Goal: Task Accomplishment & Management: Manage account settings

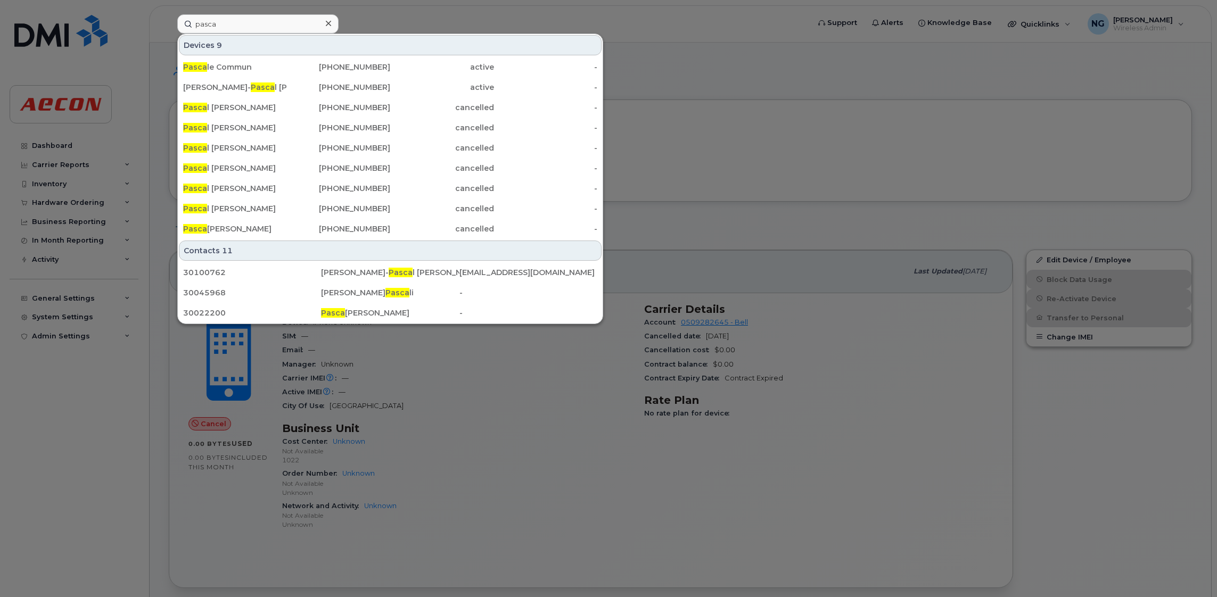
type input "pasca"
drag, startPoint x: 913, startPoint y: 124, endPoint x: 879, endPoint y: 137, distance: 36.6
click at [914, 125] on div at bounding box center [608, 298] width 1217 height 597
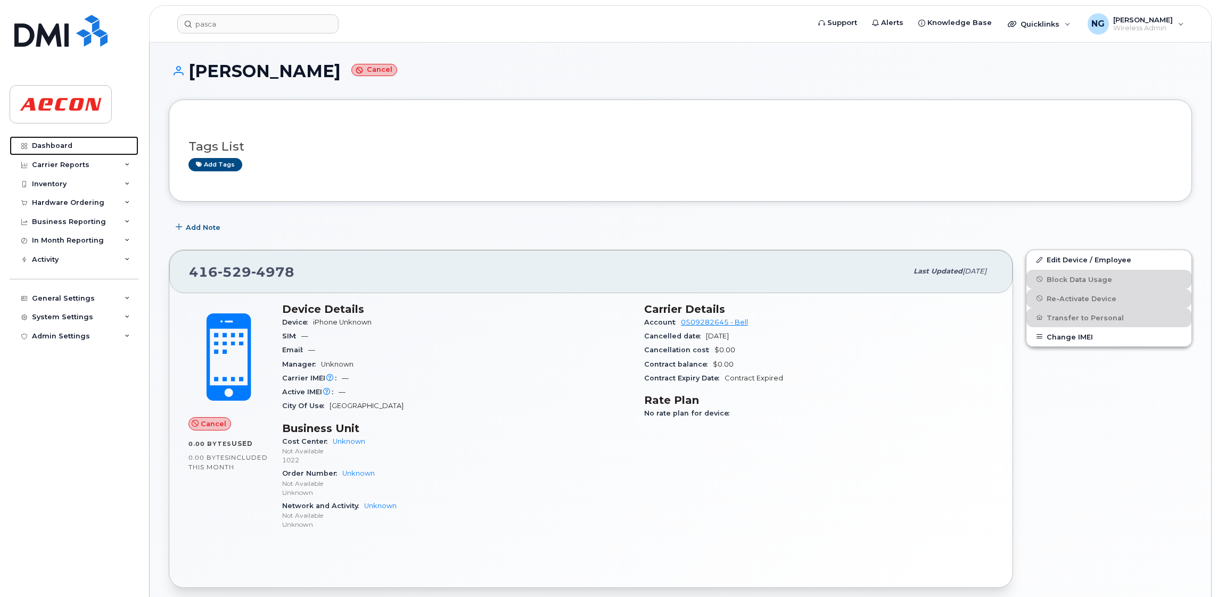
drag, startPoint x: 41, startPoint y: 144, endPoint x: 172, endPoint y: 154, distance: 131.3
click at [42, 144] on div "Dashboard" at bounding box center [52, 146] width 40 height 9
click at [63, 140] on link "Dashboard" at bounding box center [74, 145] width 129 height 19
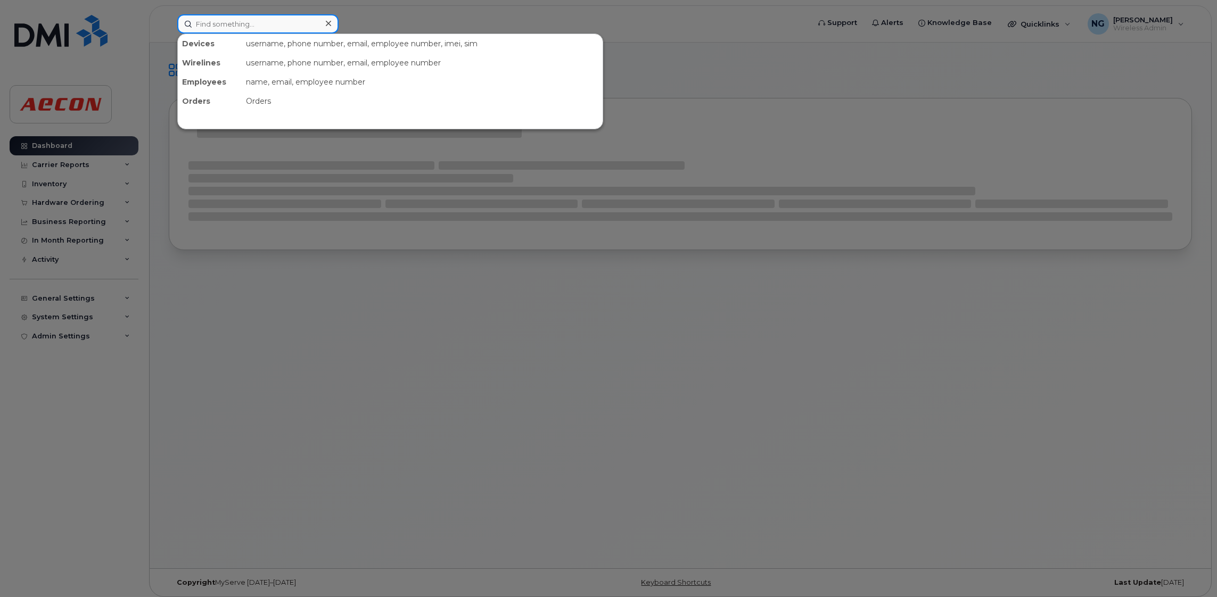
click at [244, 19] on input at bounding box center [257, 23] width 161 height 19
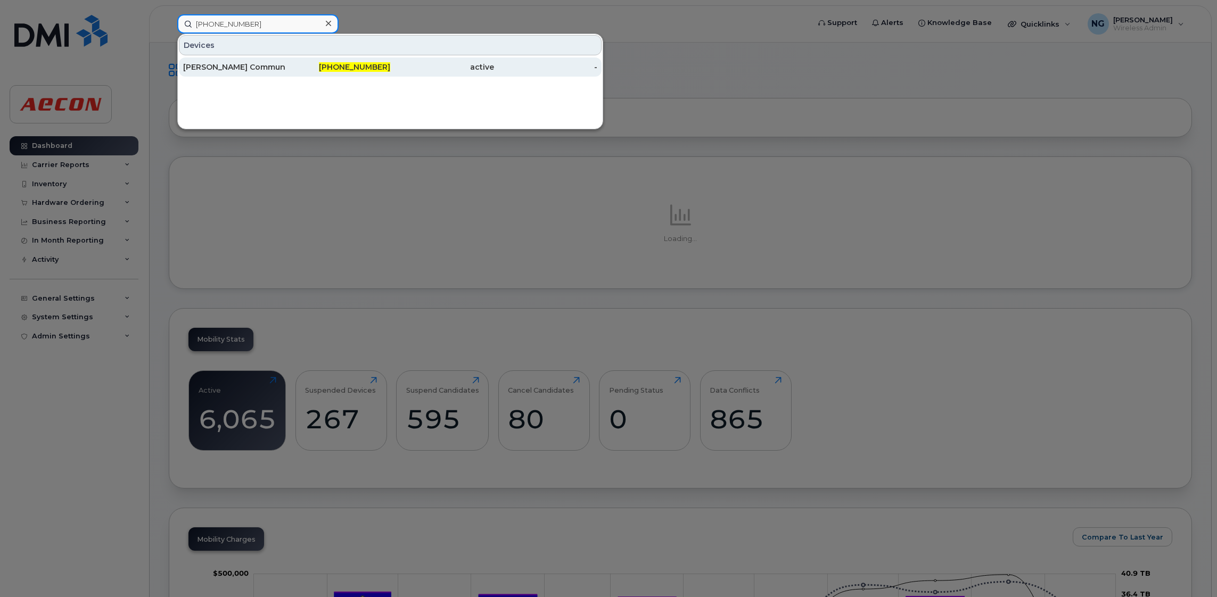
type input "263-362-1822"
click at [353, 68] on span "263-362-1822" at bounding box center [354, 67] width 71 height 10
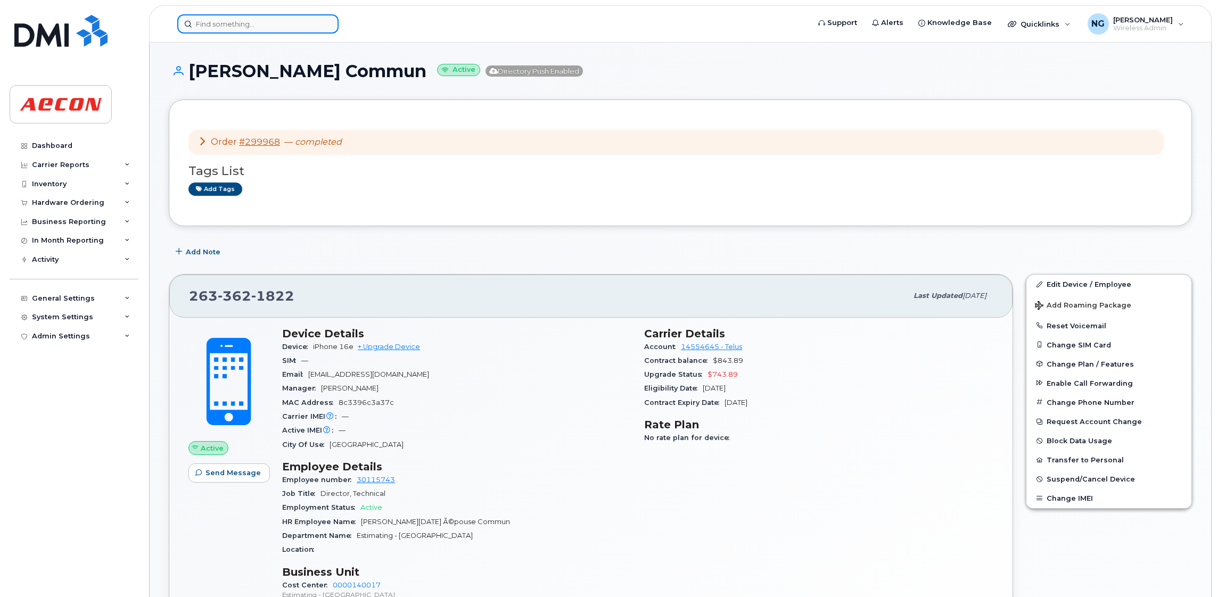
click at [270, 17] on input at bounding box center [257, 23] width 161 height 19
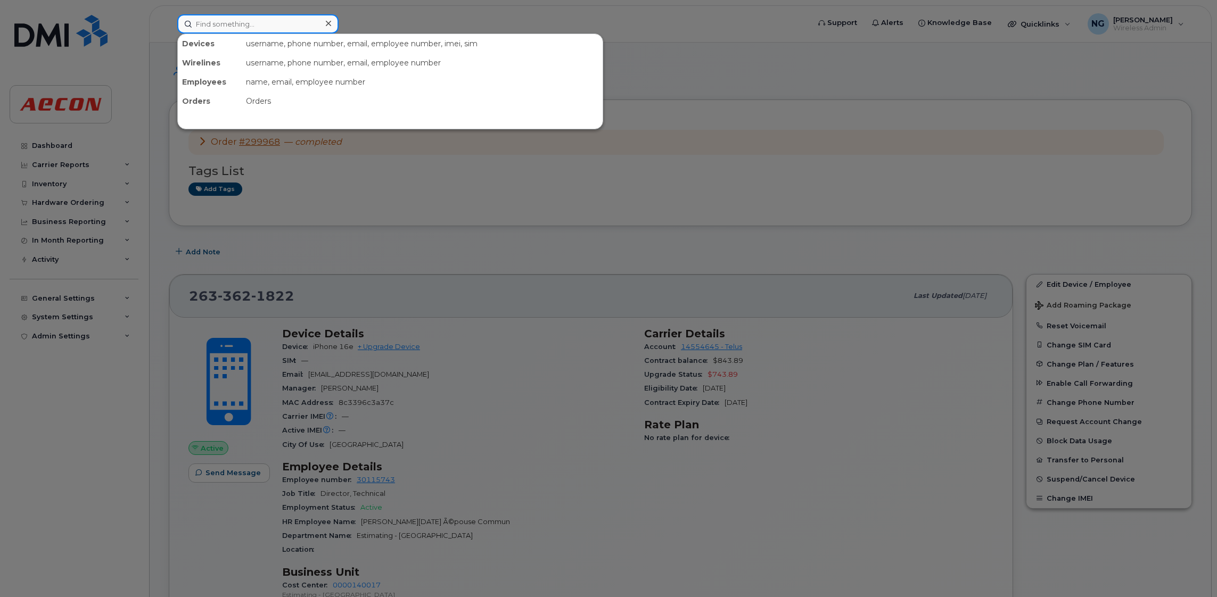
click at [275, 17] on input at bounding box center [257, 23] width 161 height 19
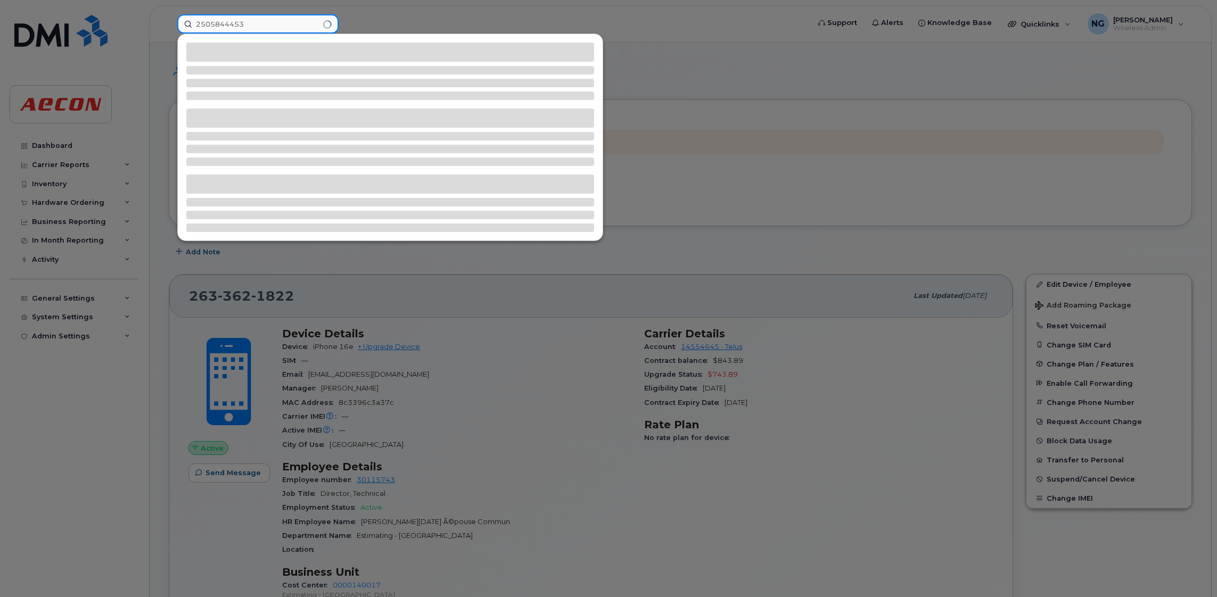
type input "2505844453"
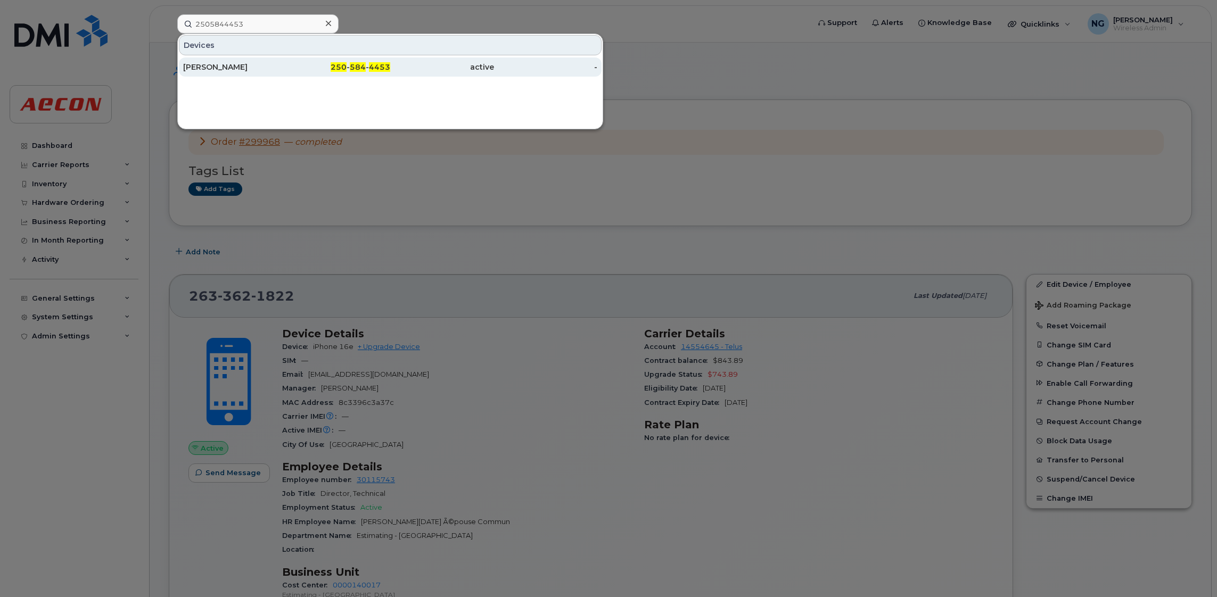
click at [366, 67] on span "584" at bounding box center [358, 67] width 16 height 10
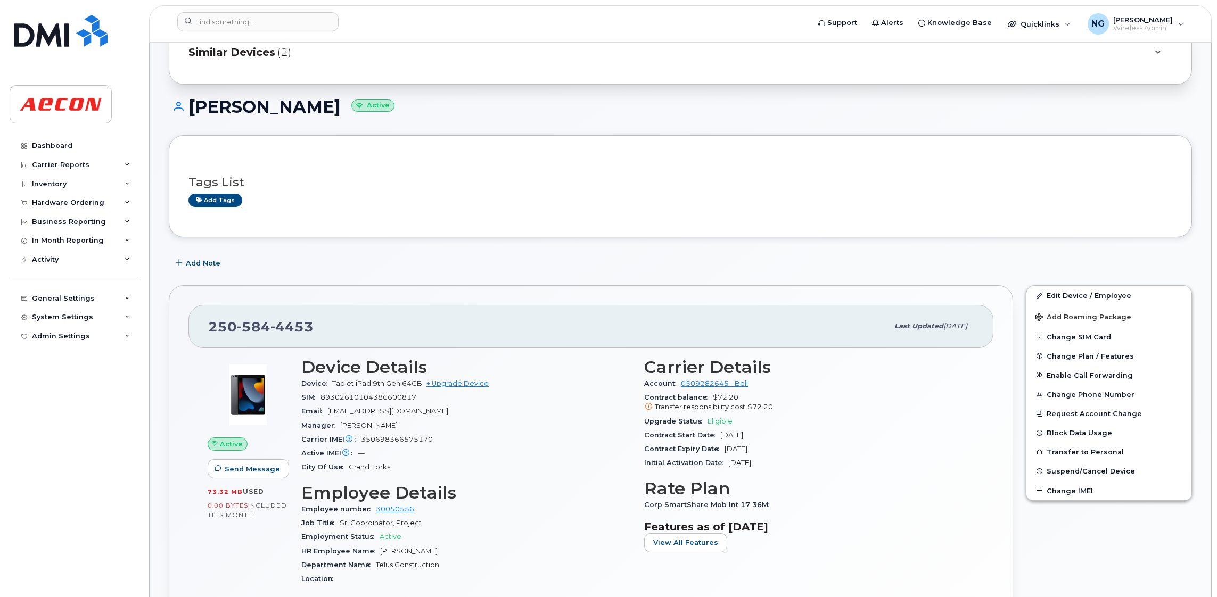
scroll to position [80, 0]
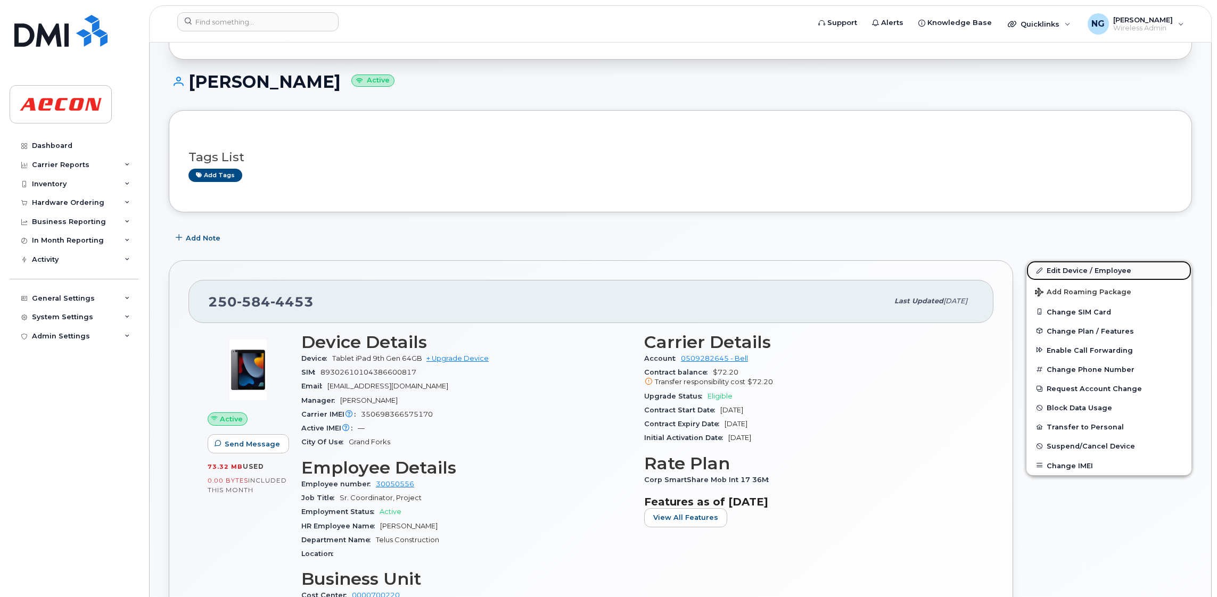
click at [1085, 273] on link "Edit Device / Employee" at bounding box center [1109, 270] width 165 height 19
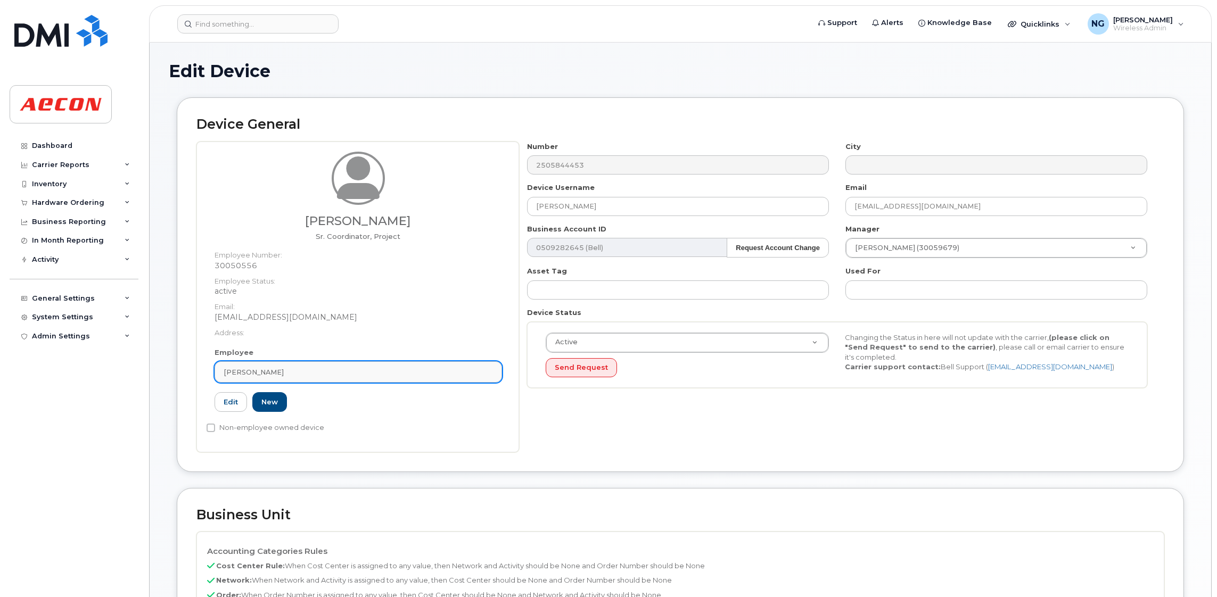
click at [305, 377] on link "[PERSON_NAME]" at bounding box center [359, 372] width 288 height 21
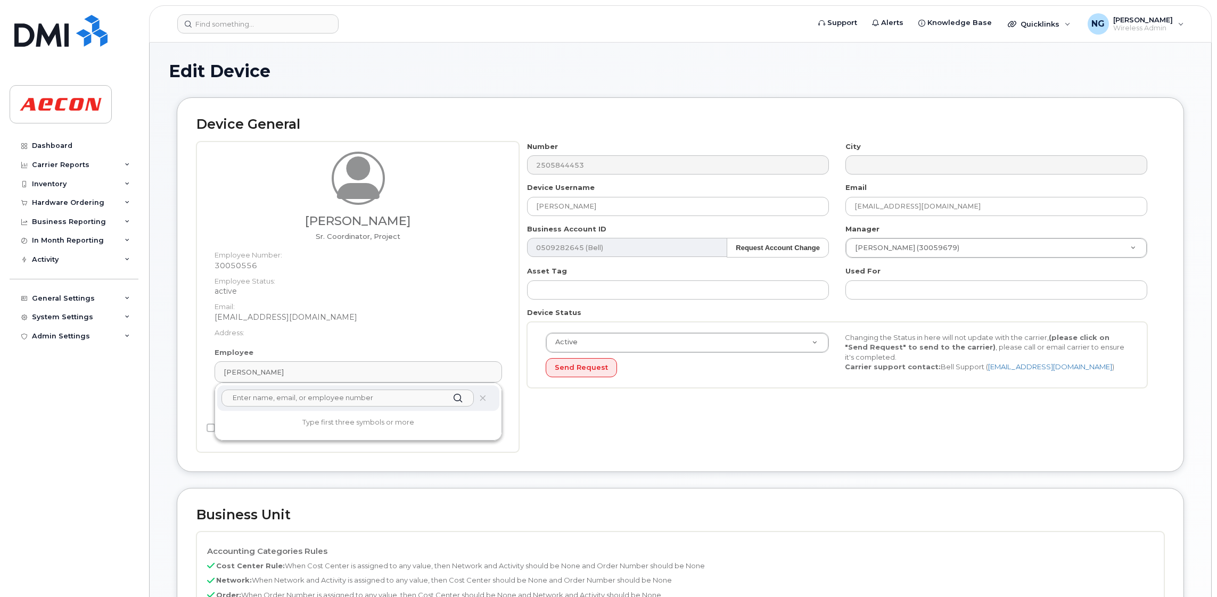
click at [312, 405] on input "text" at bounding box center [347, 398] width 252 height 17
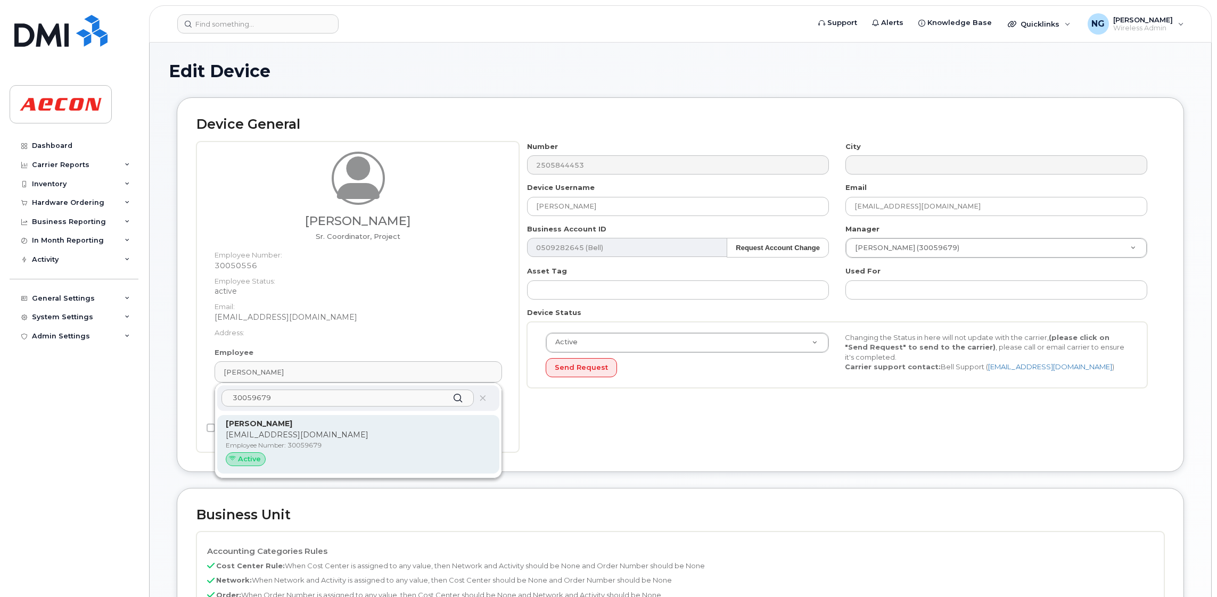
type input "30059679"
click at [436, 429] on div "Kristoffer Thompson KTHOMPSON@AECON.COM Employee Number: 30059679 Active" at bounding box center [358, 444] width 265 height 52
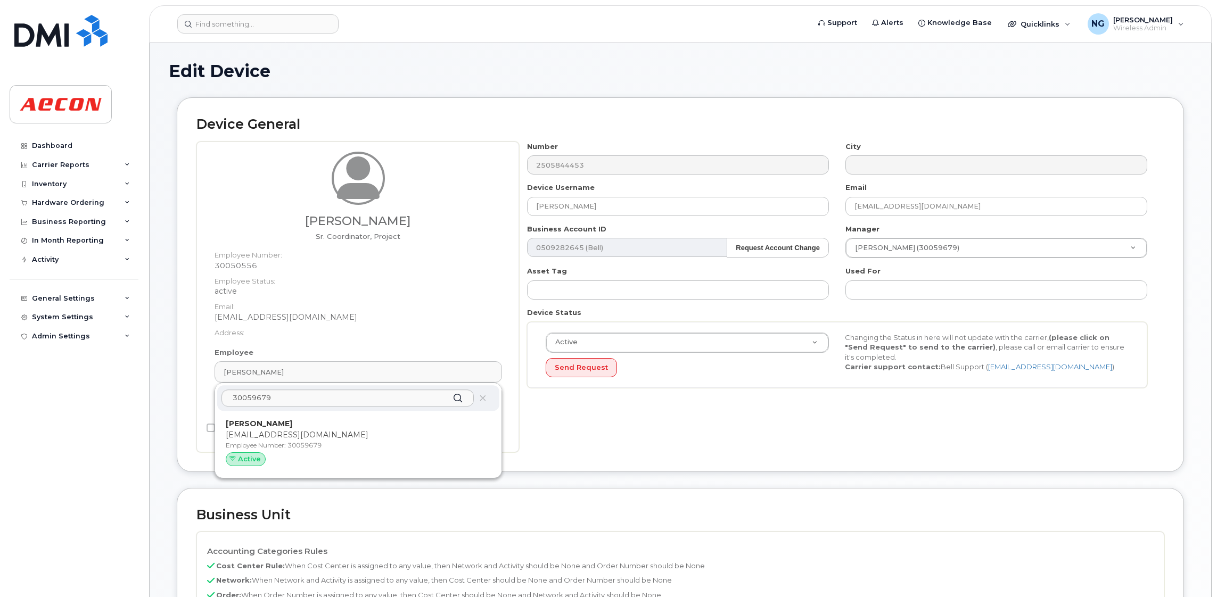
type input "30059679"
type input "[PERSON_NAME]"
type input "[EMAIL_ADDRESS][DOMAIN_NAME]"
type input "283932"
type input "283607"
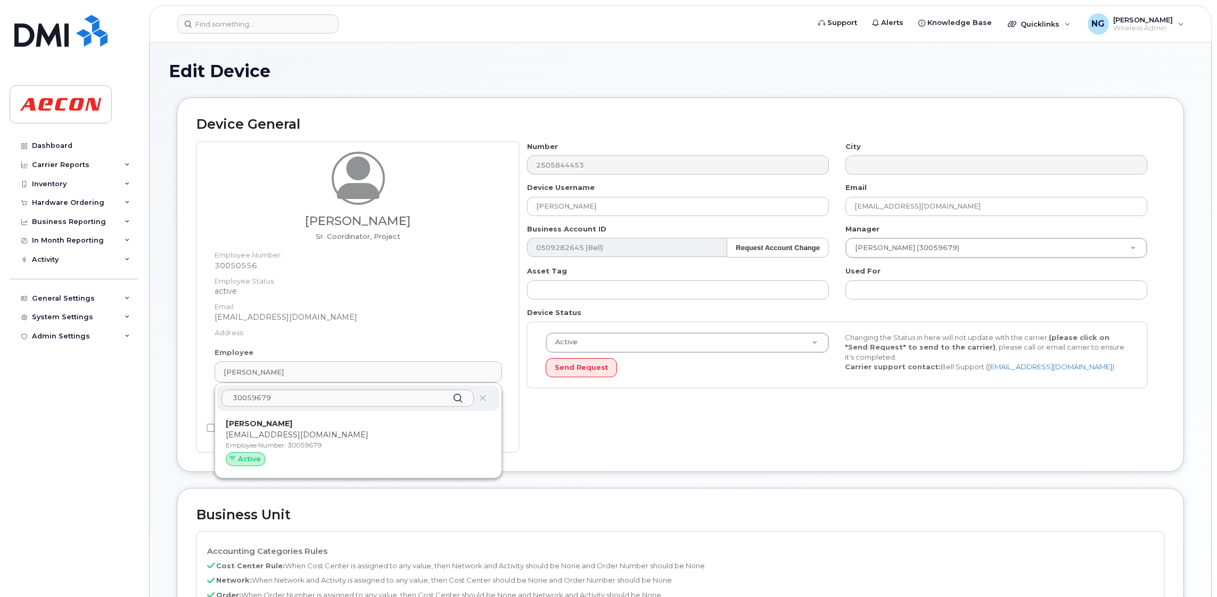
type input "283608"
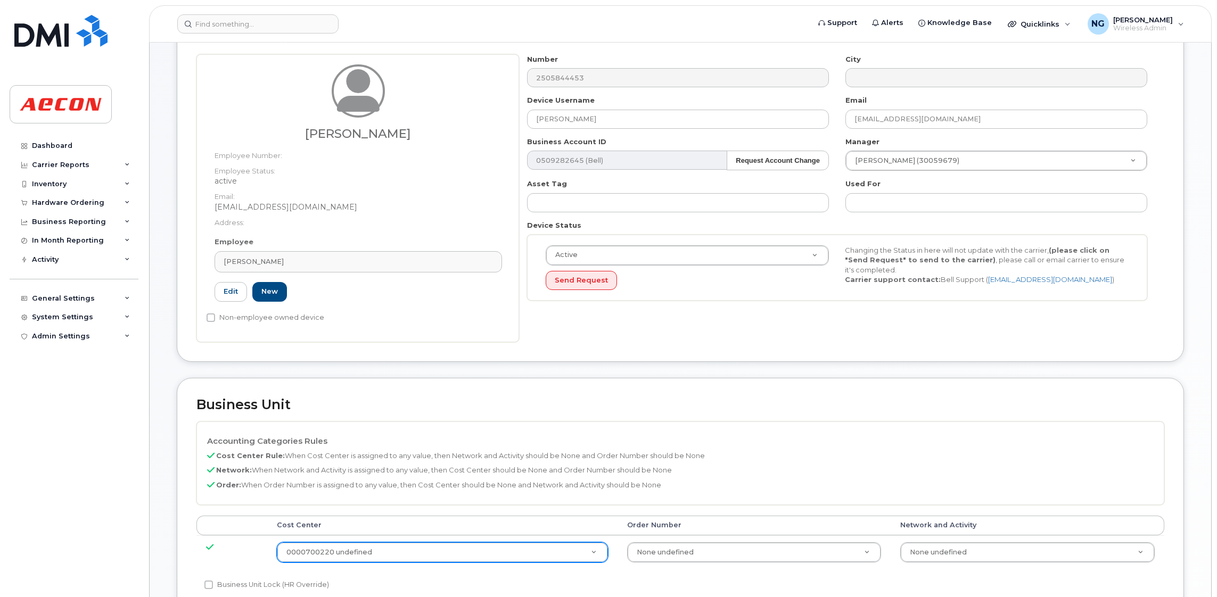
scroll to position [239, 0]
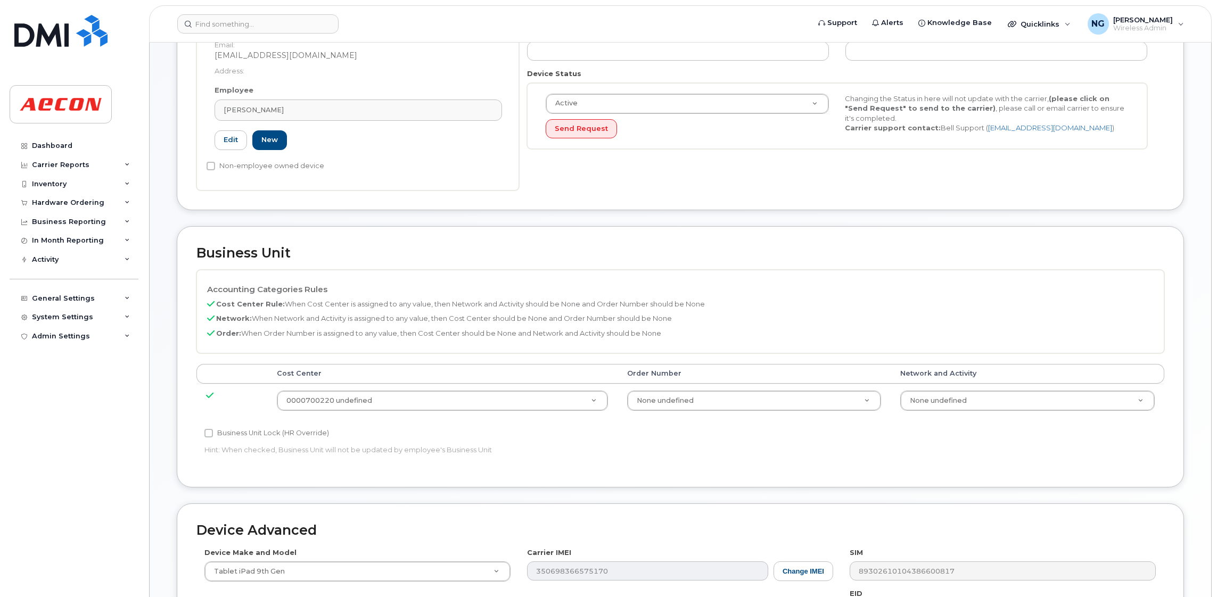
click at [250, 428] on label "Business Unit Lock (HR Override)" at bounding box center [266, 433] width 125 height 13
click at [213, 429] on input "Business Unit Lock (HR Override)" at bounding box center [208, 433] width 9 height 9
checkbox input "true"
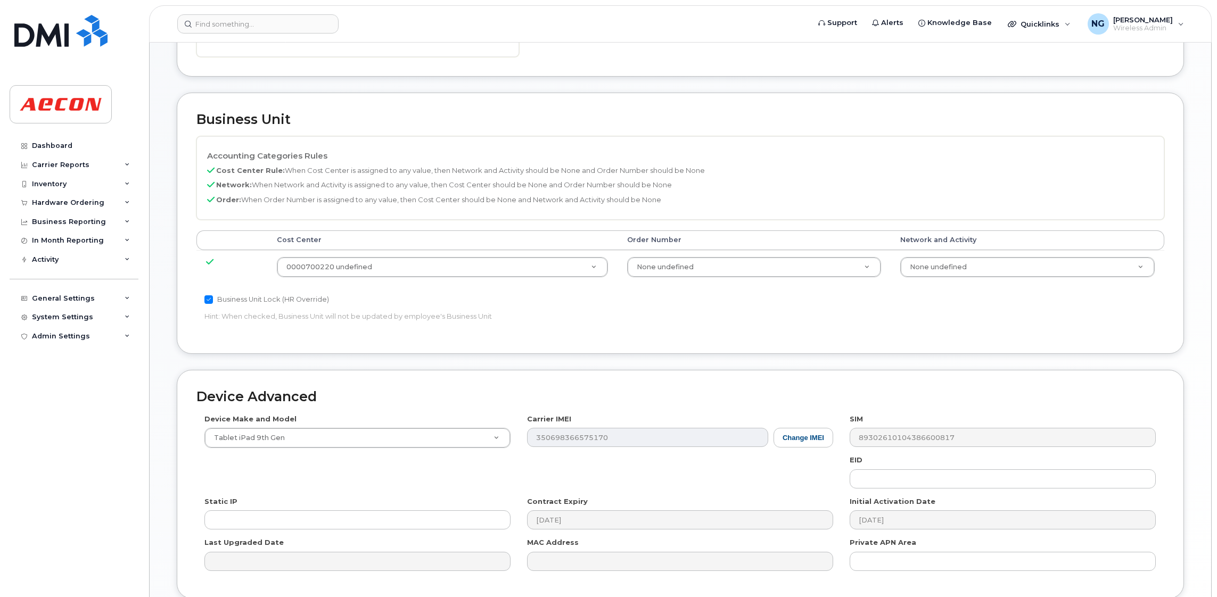
scroll to position [465, 0]
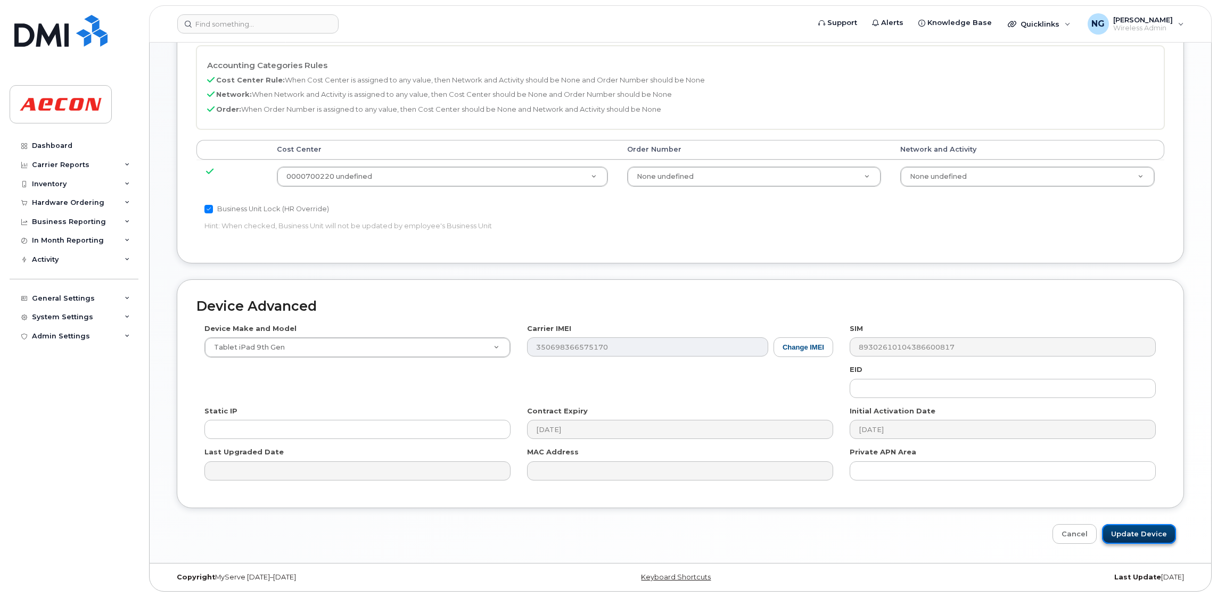
click at [1151, 530] on input "Update Device" at bounding box center [1139, 534] width 74 height 20
type input "Saving..."
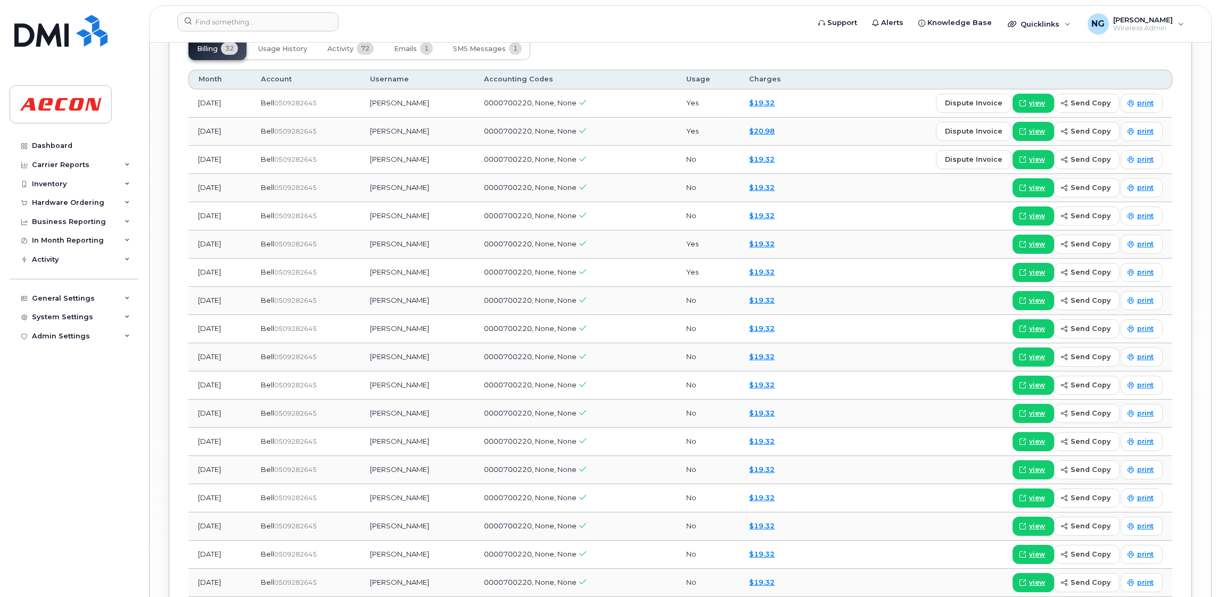
scroll to position [1118, 0]
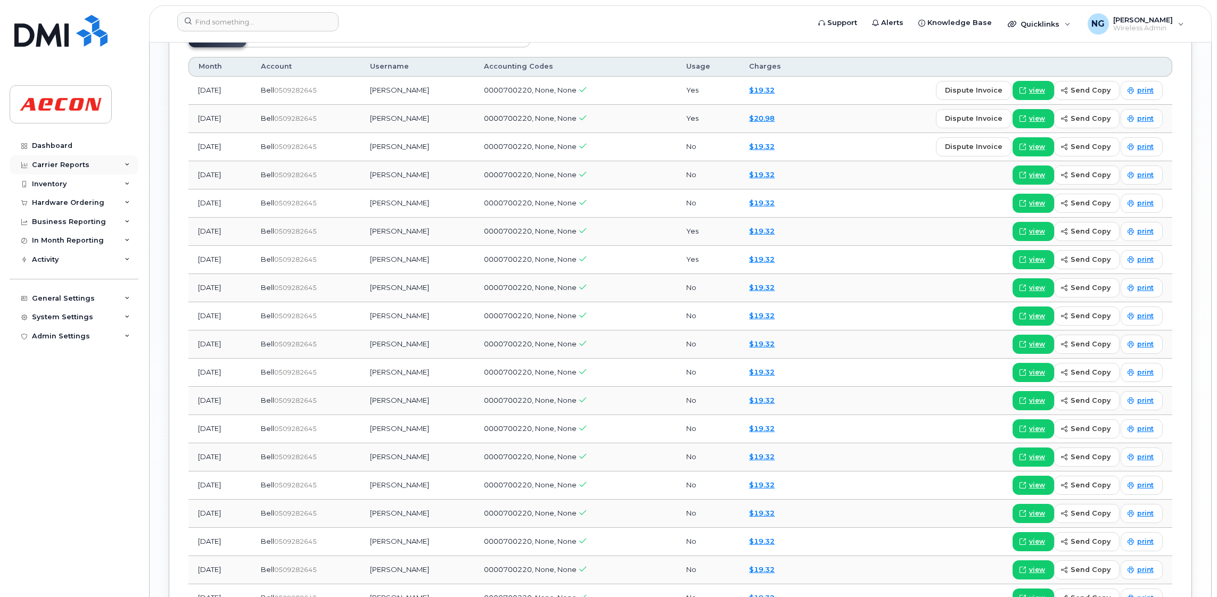
click at [60, 161] on div "Carrier Reports" at bounding box center [61, 165] width 58 height 9
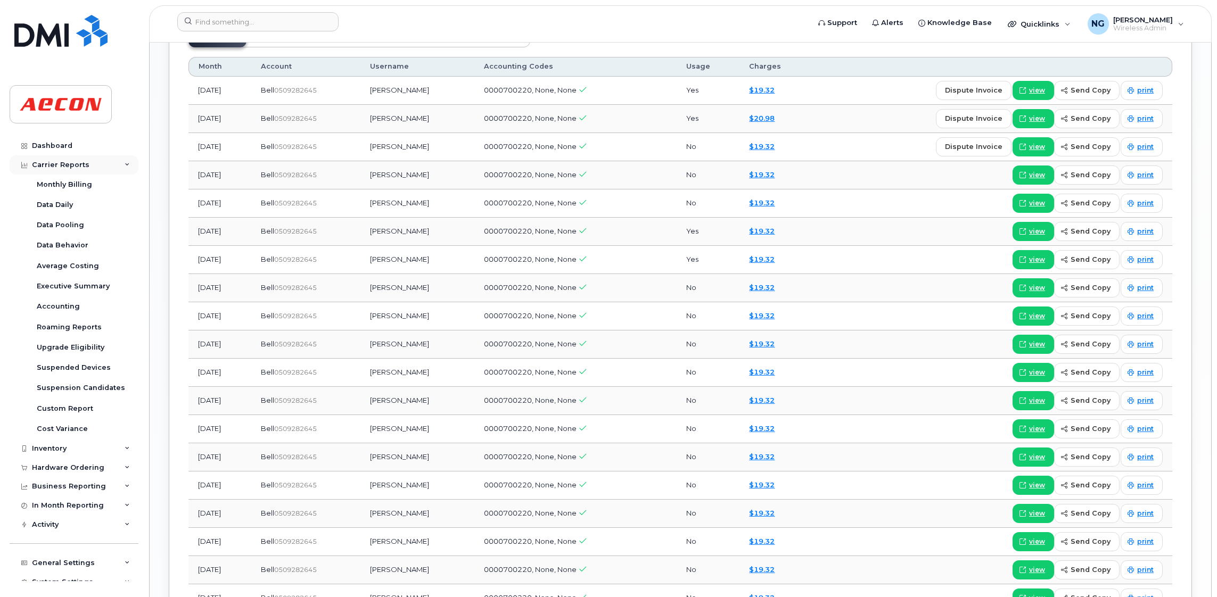
click at [52, 172] on div "Carrier Reports" at bounding box center [74, 164] width 129 height 19
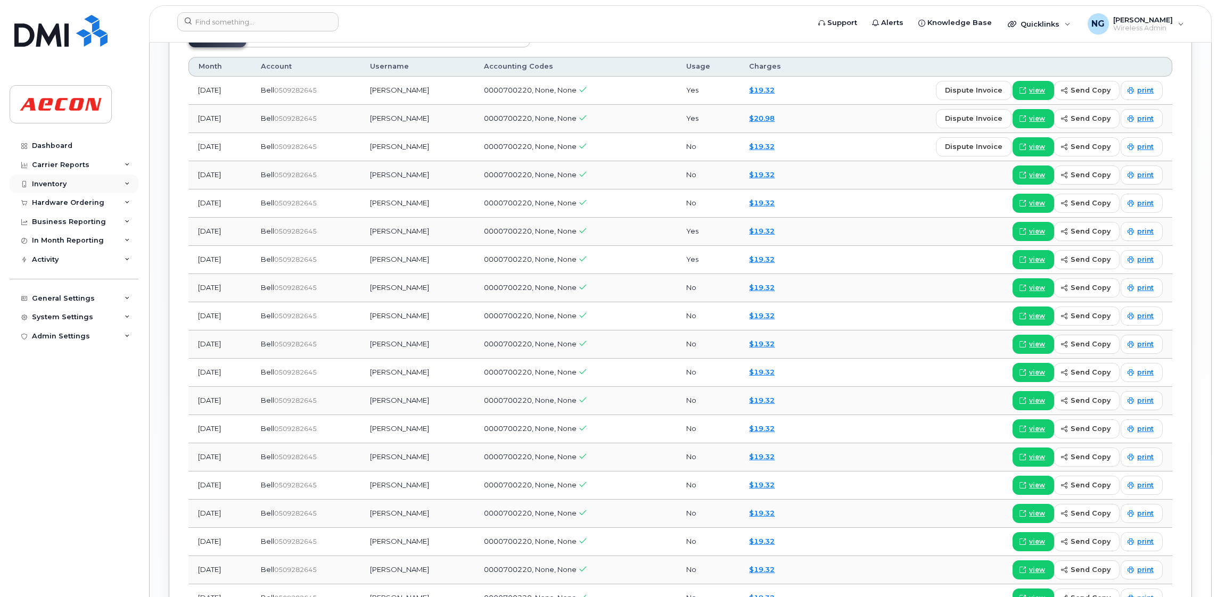
click at [56, 182] on div "Inventory" at bounding box center [49, 184] width 35 height 9
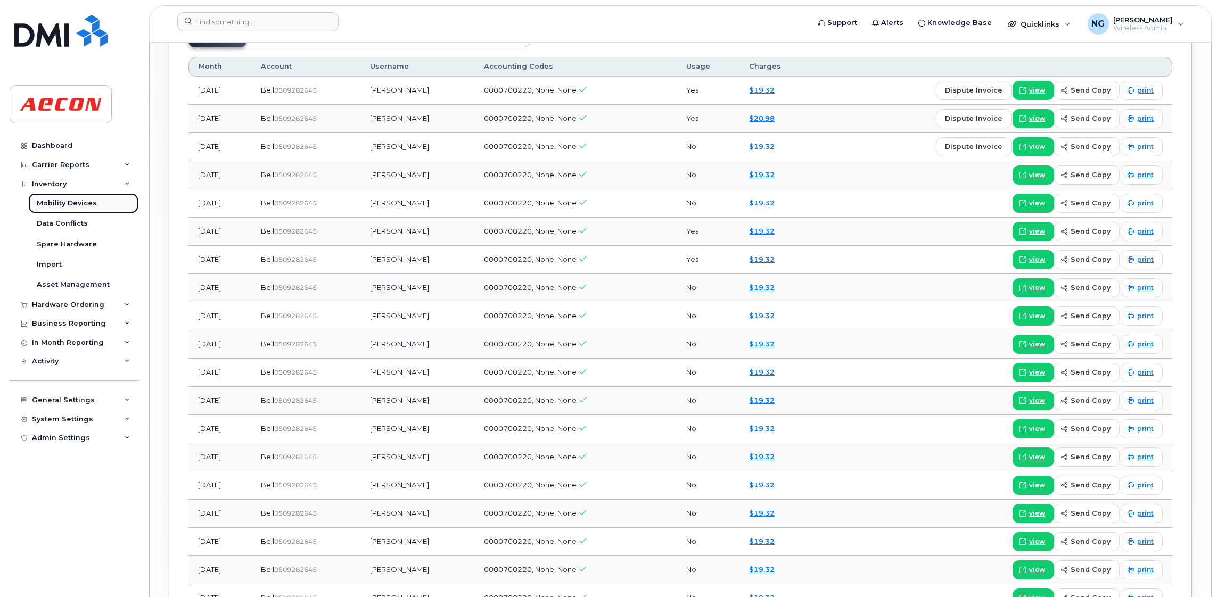
click at [84, 203] on div "Mobility Devices" at bounding box center [67, 204] width 60 height 10
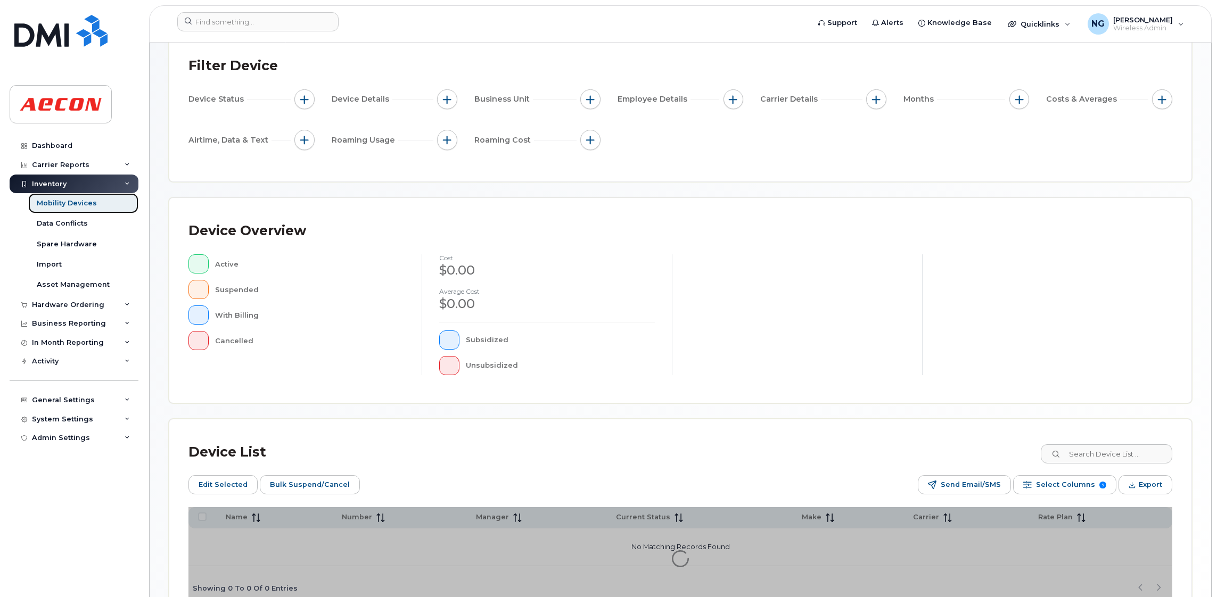
scroll to position [154, 0]
